Goal: Task Accomplishment & Management: Use online tool/utility

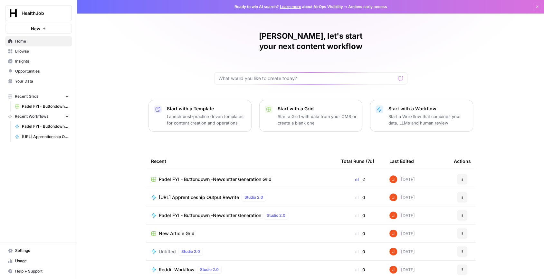
scroll to position [17, 0]
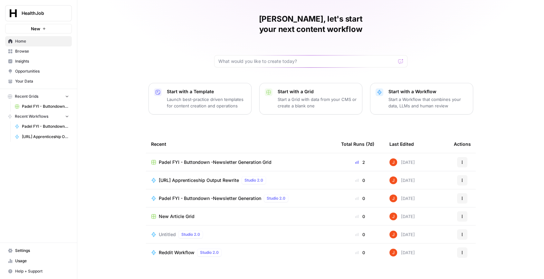
click at [213, 177] on span "[URL] Apprenticeship Output Rewrite" at bounding box center [199, 180] width 80 height 6
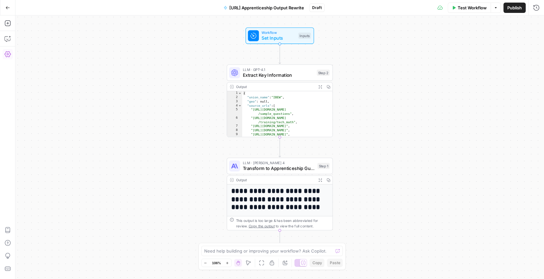
click at [10, 55] on icon "button" at bounding box center [8, 54] width 6 height 6
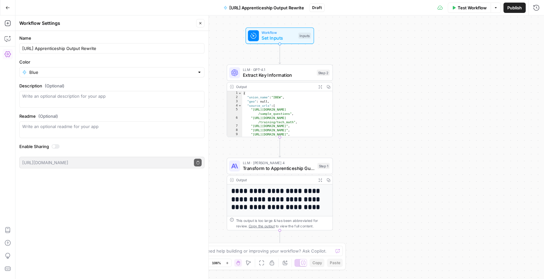
click at [222, 29] on div "**********" at bounding box center [279, 146] width 529 height 263
click at [199, 24] on icon "button" at bounding box center [200, 23] width 4 height 4
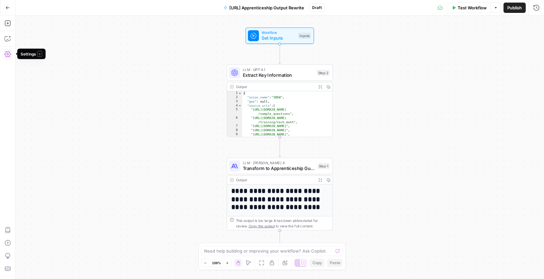
click at [8, 55] on icon "button" at bounding box center [8, 54] width 6 height 6
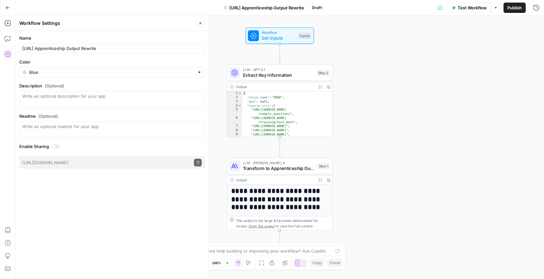
click at [198, 24] on button "Close" at bounding box center [200, 23] width 8 height 8
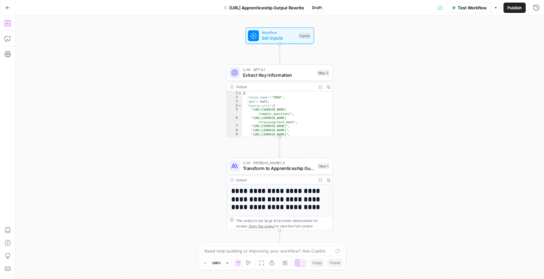
click at [8, 25] on icon "button" at bounding box center [8, 23] width 6 height 6
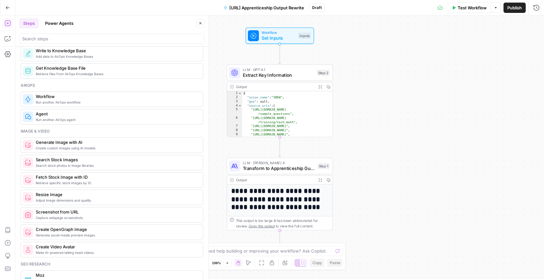
scroll to position [353, 0]
click at [513, 7] on span "Publish" at bounding box center [514, 8] width 14 height 6
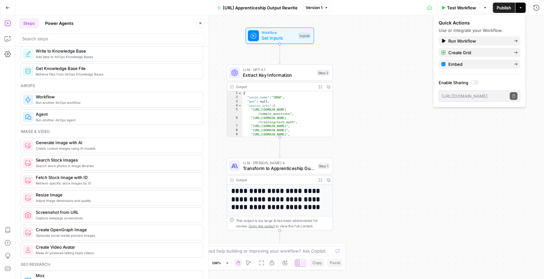
click at [476, 82] on div at bounding box center [475, 82] width 8 height 5
click at [513, 95] on icon "button" at bounding box center [514, 96] width 4 height 4
click at [523, 8] on button "Actions" at bounding box center [520, 8] width 10 height 10
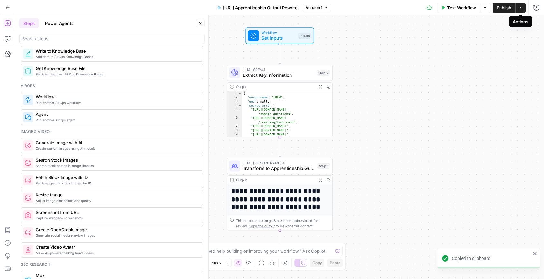
click at [523, 8] on button "Actions" at bounding box center [520, 8] width 10 height 10
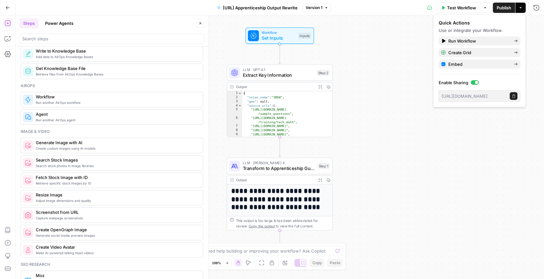
click at [9, 49] on button "Settings" at bounding box center [8, 54] width 10 height 10
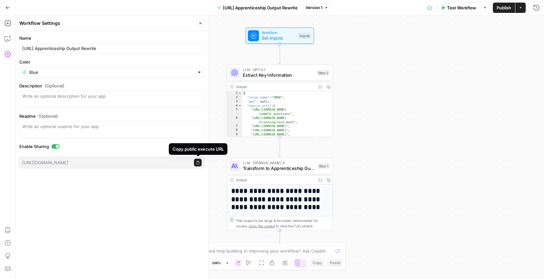
click at [198, 162] on icon "button" at bounding box center [198, 163] width 4 height 4
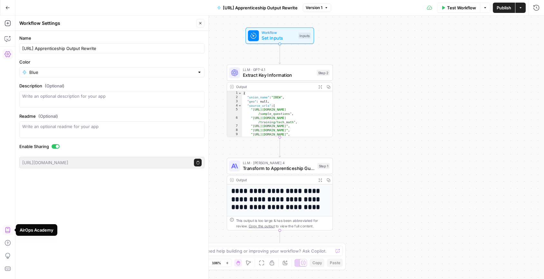
click at [9, 229] on icon "button" at bounding box center [8, 229] width 6 height 6
